Goal: Information Seeking & Learning: Check status

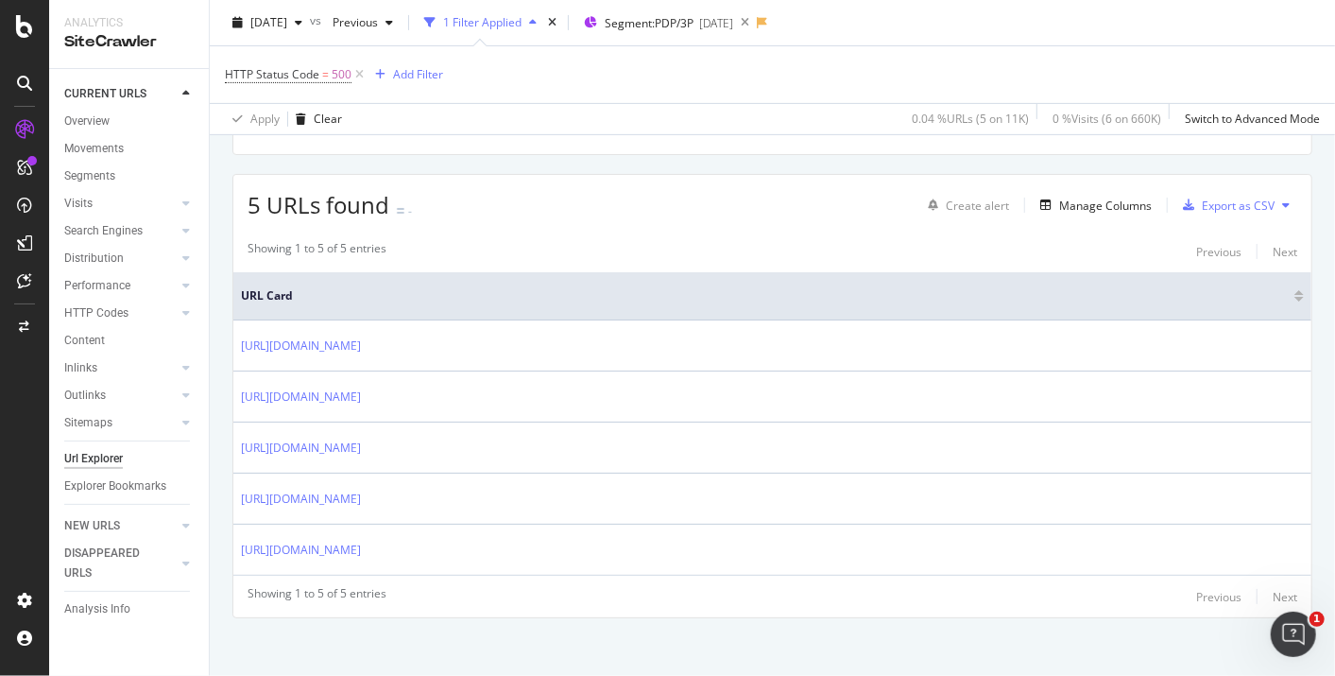
scroll to position [368, 0]
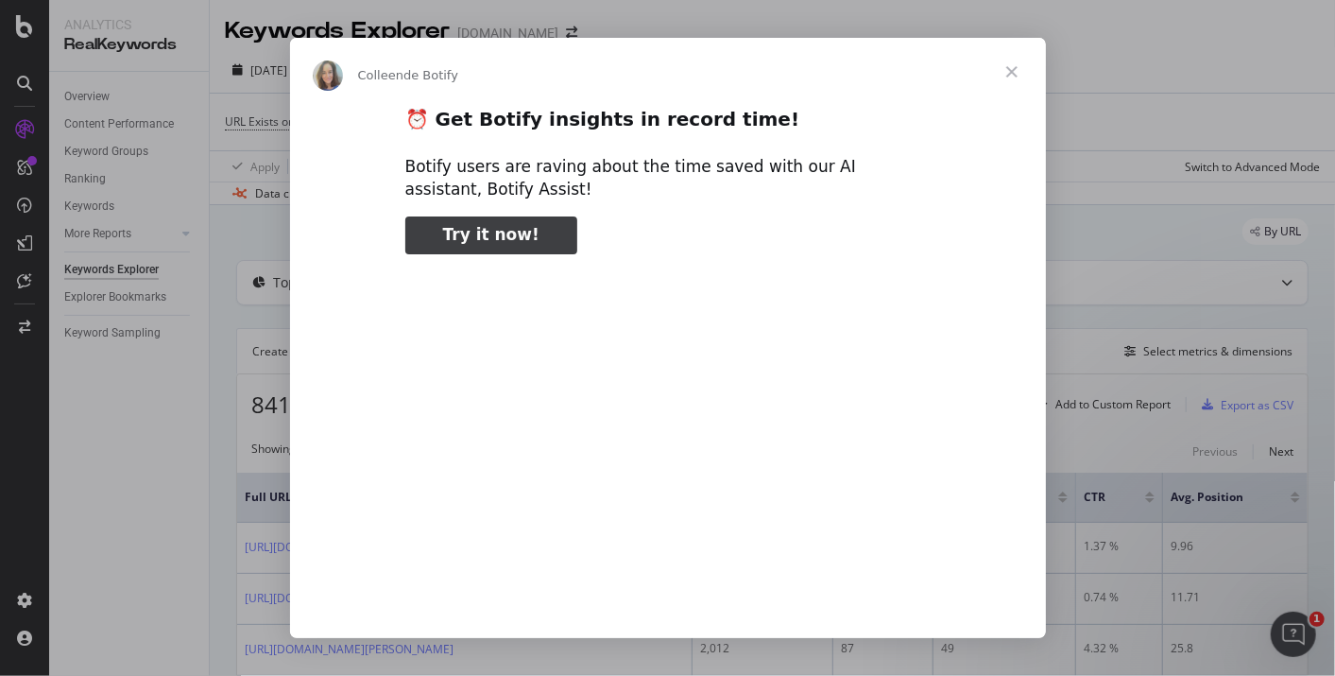
type input "51955"
click at [1008, 67] on span "Fermer" at bounding box center [1012, 72] width 68 height 68
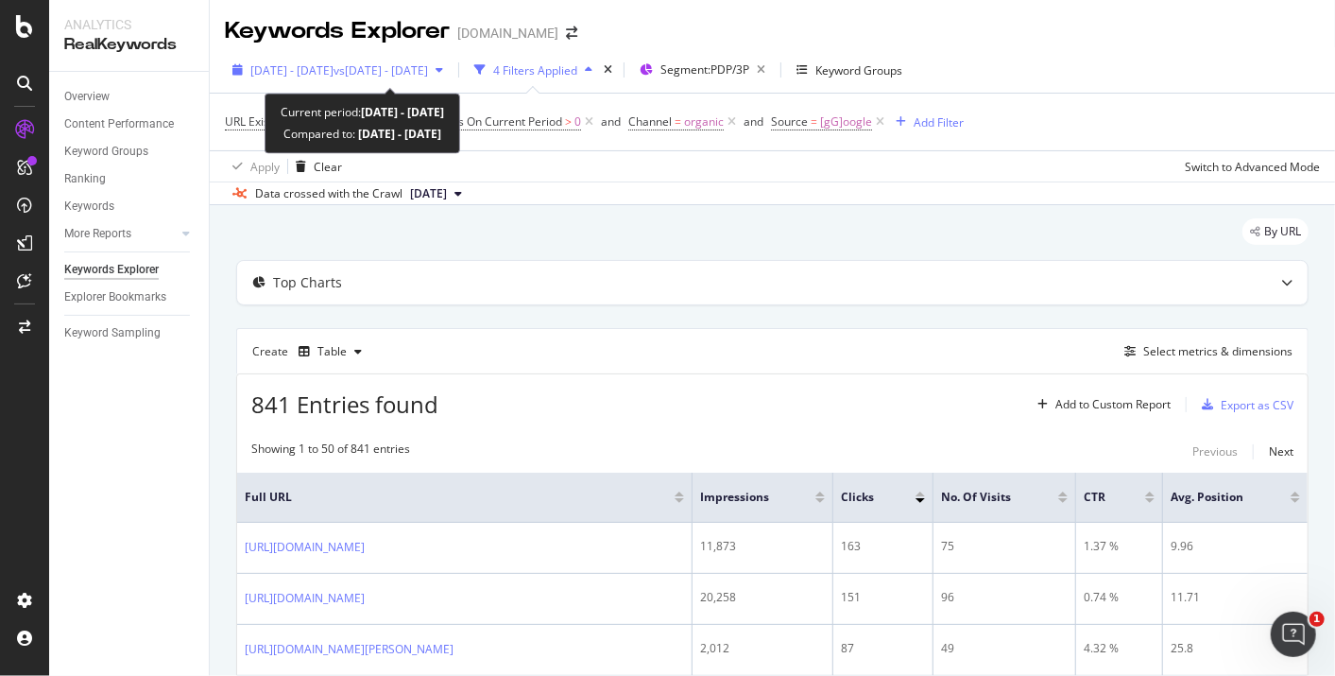
click at [407, 73] on span "vs [DATE] - [DATE]" at bounding box center [381, 70] width 95 height 16
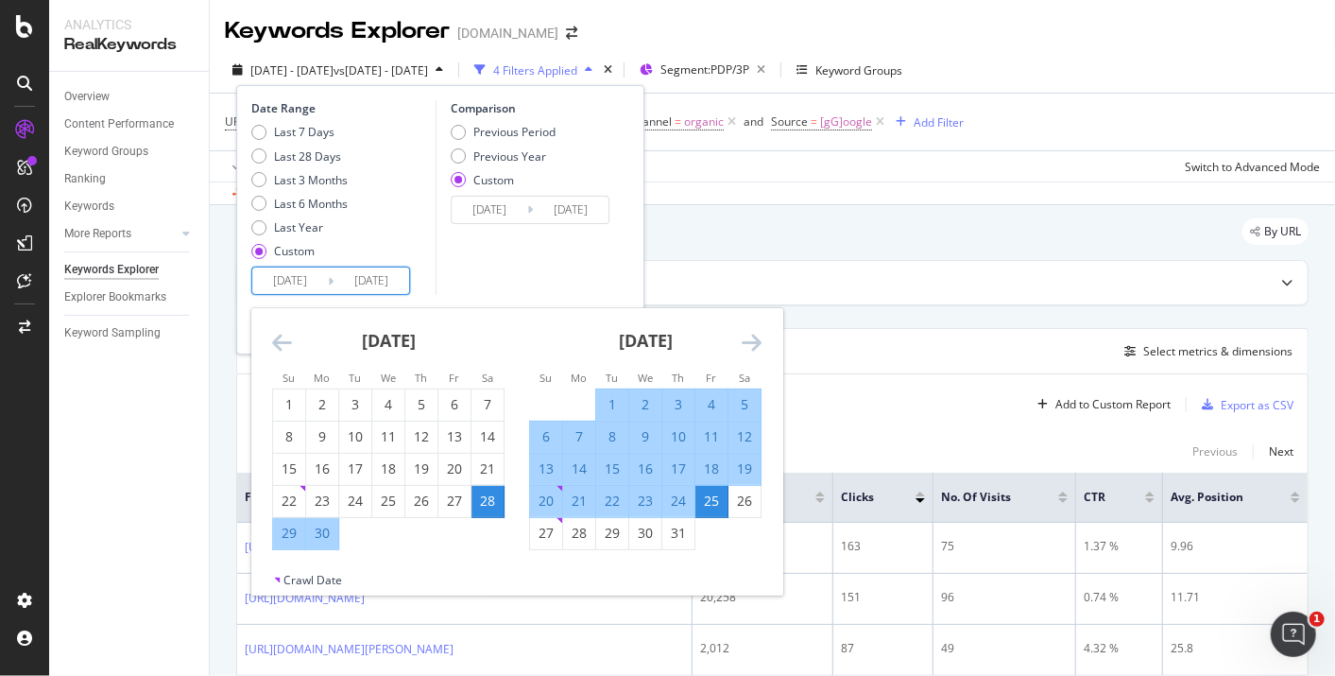
click at [356, 281] on input "[DATE]" at bounding box center [372, 280] width 76 height 26
click at [756, 324] on div "July 2025" at bounding box center [645, 348] width 232 height 80
click at [753, 338] on icon "Move forward to switch to the next month." at bounding box center [752, 342] width 20 height 23
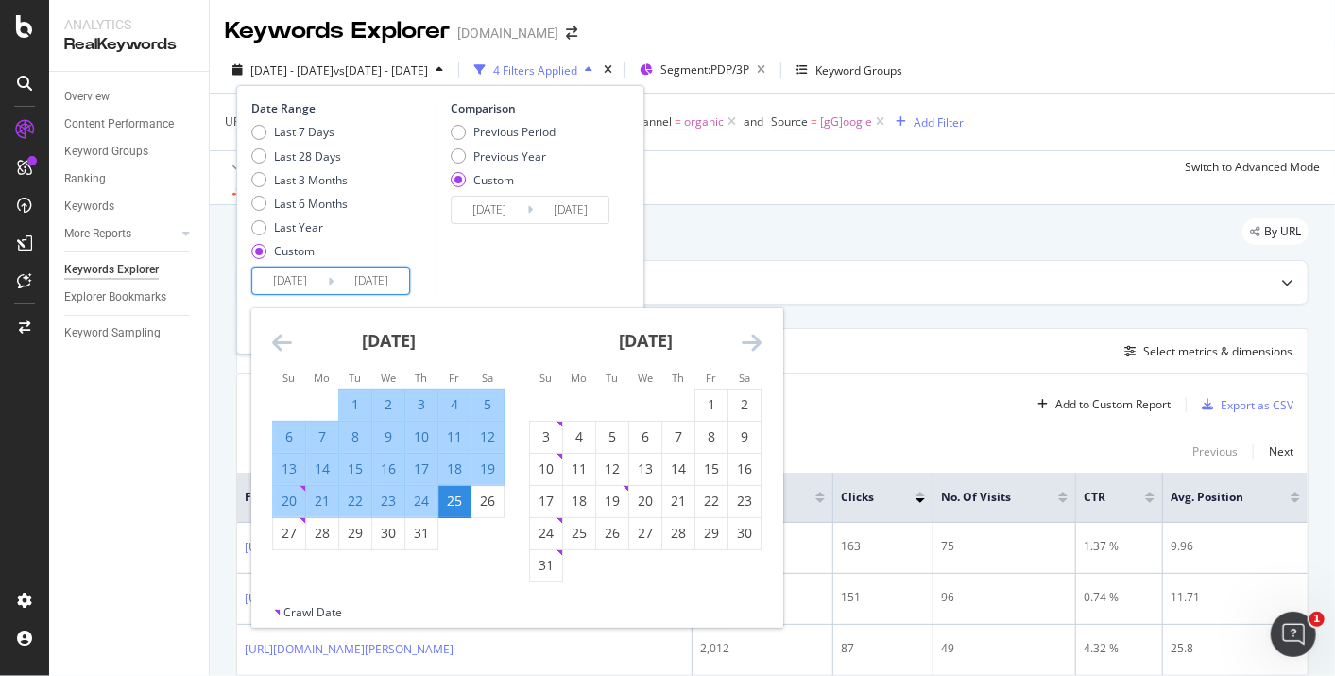
click at [750, 342] on icon "Move forward to switch to the next month." at bounding box center [752, 342] width 20 height 23
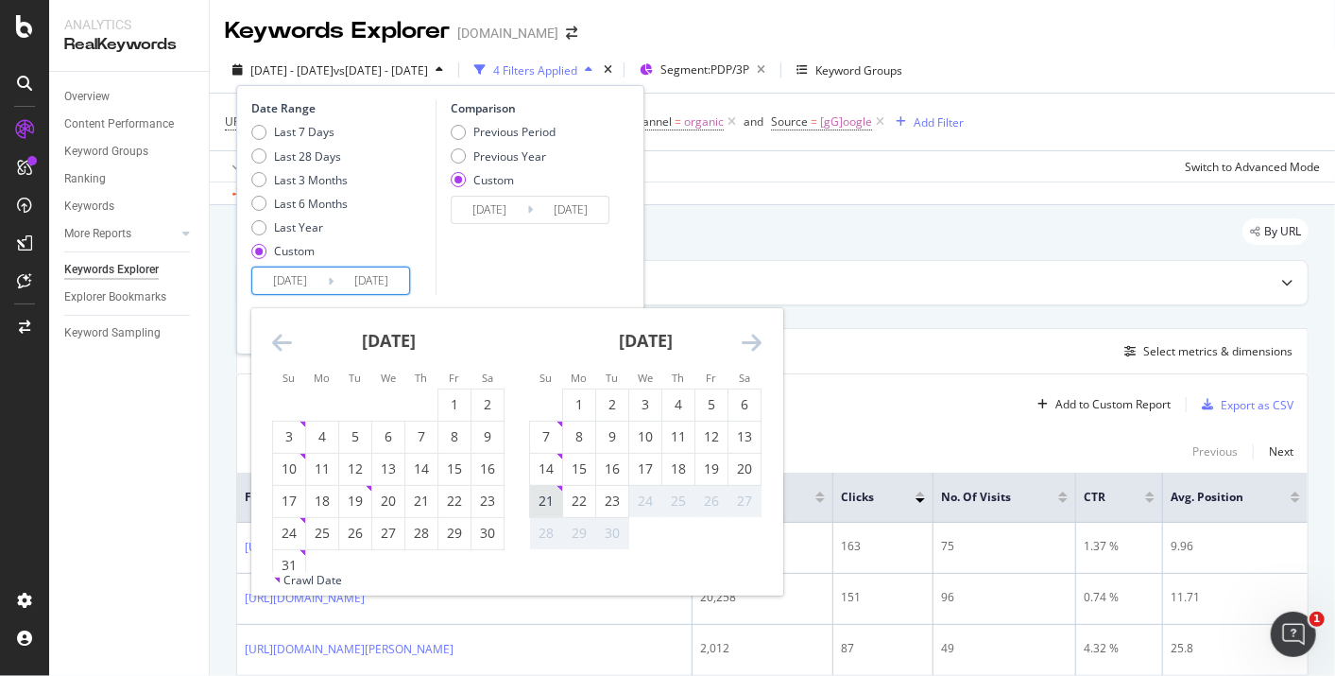
click at [548, 493] on div "21" at bounding box center [546, 500] width 32 height 19
type input "2025/09/21"
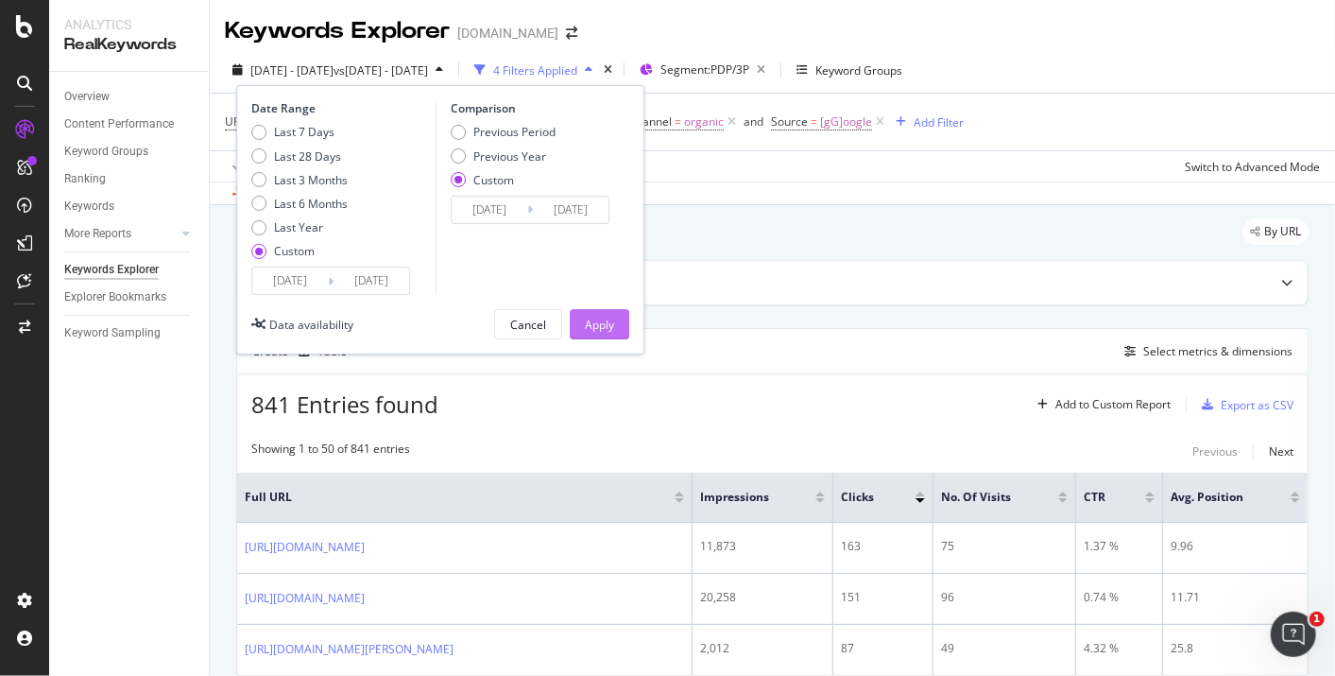
click at [618, 318] on button "Apply" at bounding box center [600, 324] width 60 height 30
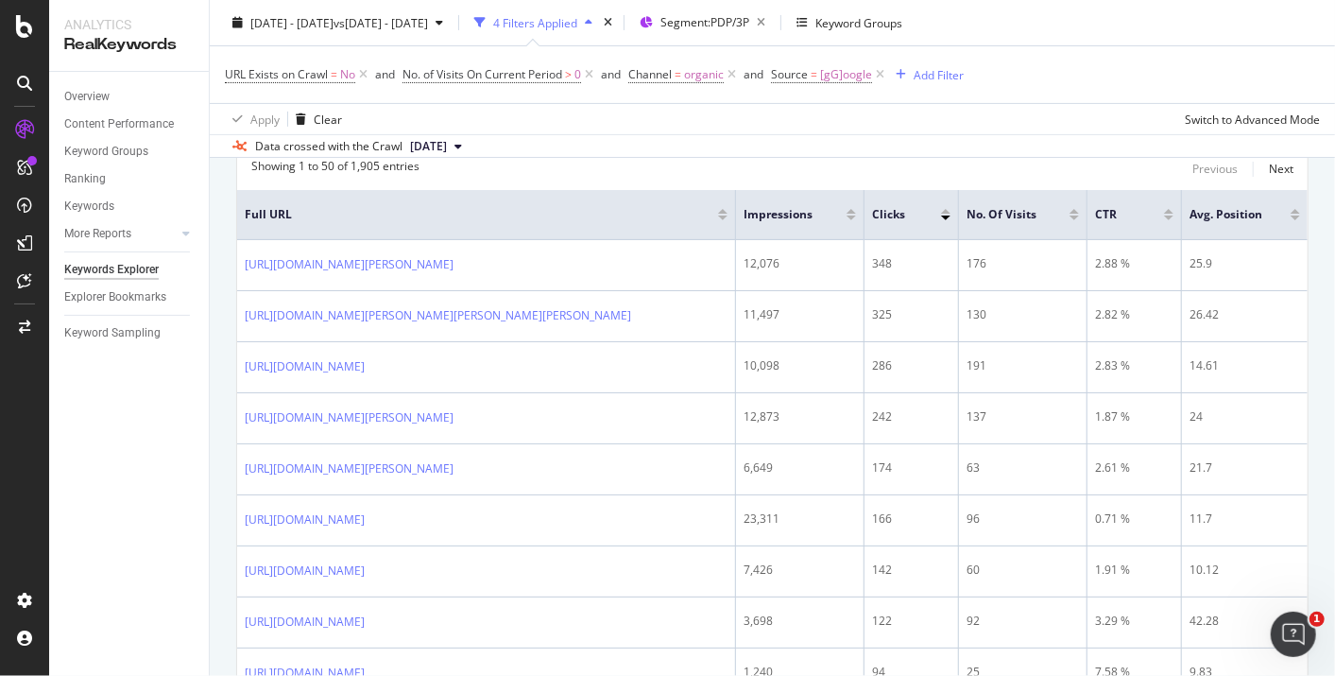
scroll to position [315, 0]
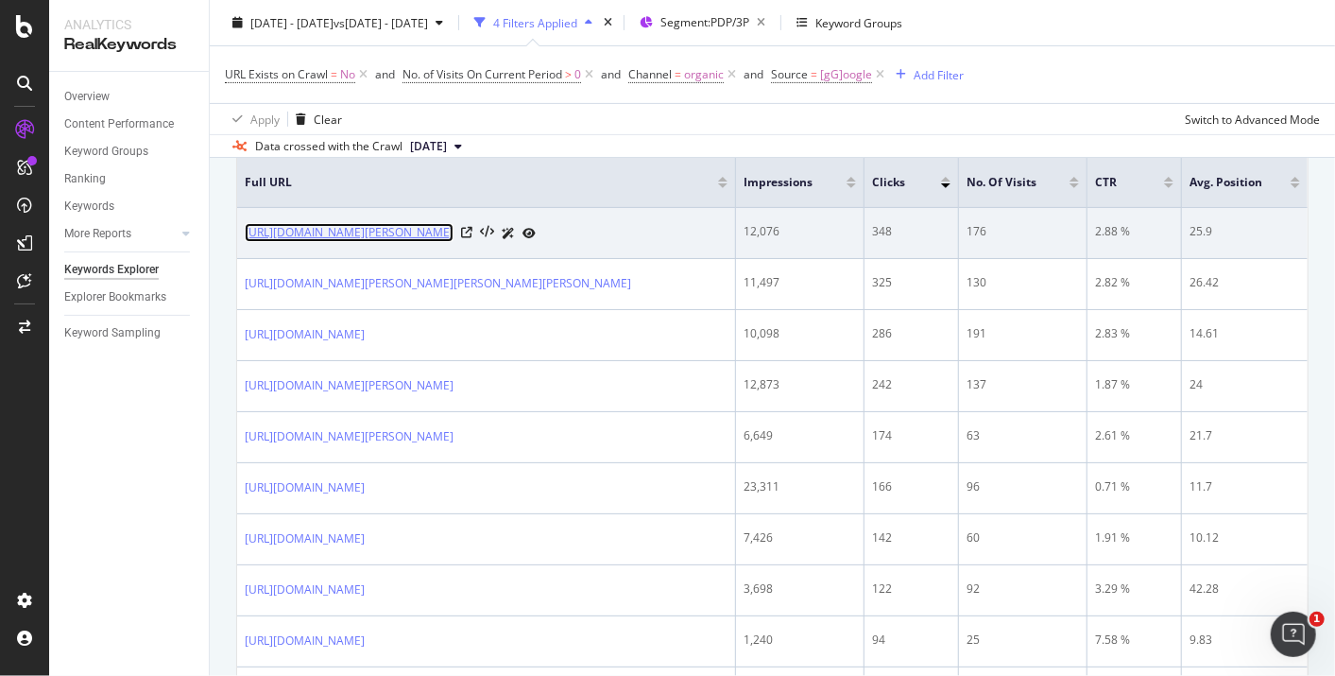
click at [454, 235] on link "https://www.yves-rocher.fr/cheveux/tenue-de-la-coiffure/gel-d-aloe-vera-bio/p/m…" at bounding box center [349, 232] width 209 height 19
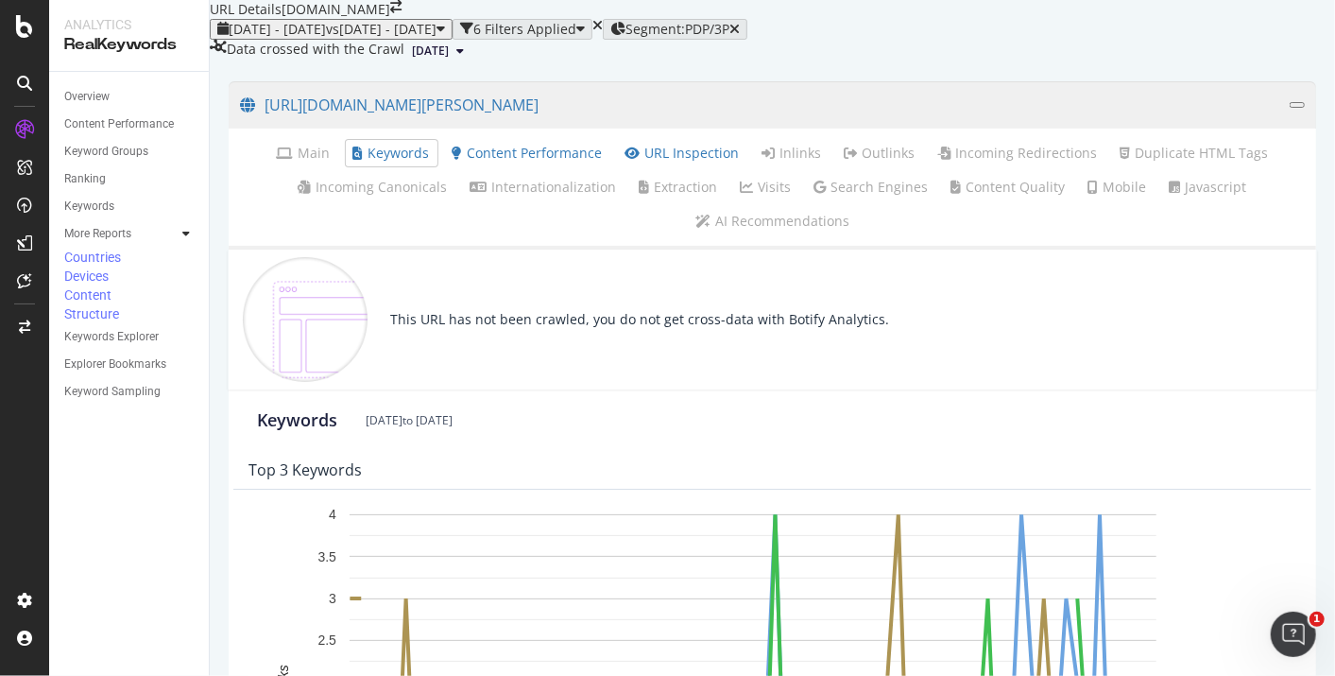
drag, startPoint x: 703, startPoint y: 364, endPoint x: 614, endPoint y: 364, distance: 88.8
click at [614, 364] on div "This URL has not been crawled, you do not get cross-data with Botify Analytics." at bounding box center [629, 319] width 522 height 125
